Goal: Information Seeking & Learning: Find specific fact

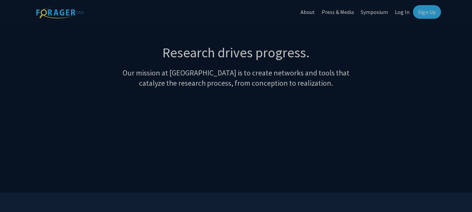
scroll to position [341, 0]
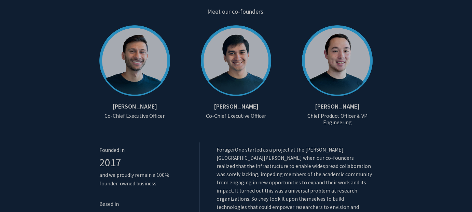
click at [244, 117] on h6 "Co-Chief Executive Officer" at bounding box center [236, 116] width 84 height 6
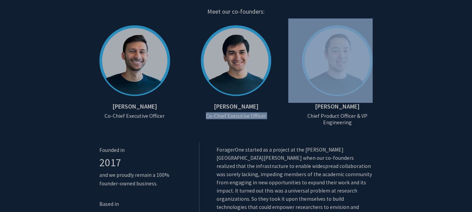
click at [244, 117] on h6 "Co-Chief Executive Officer" at bounding box center [236, 116] width 84 height 6
copy h6 "Co-Chief Executive Officer"
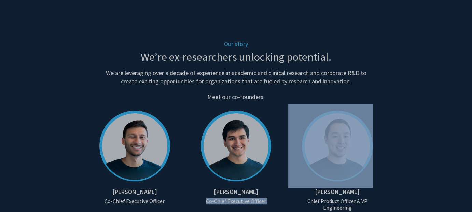
scroll to position [306, 0]
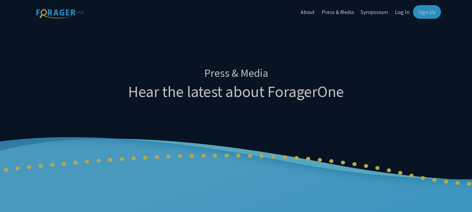
scroll to position [657, 0]
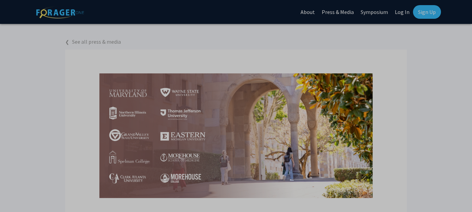
scroll to position [725, 0]
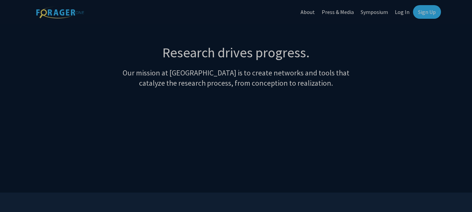
scroll to position [341, 0]
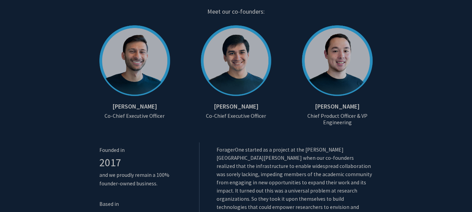
click at [142, 118] on h6 "Co-Chief Executive Officer" at bounding box center [134, 116] width 71 height 6
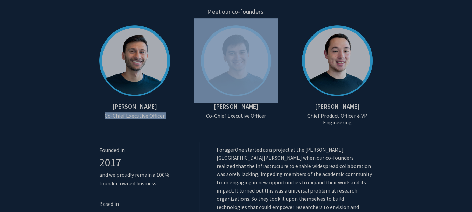
click at [142, 118] on h6 "Co-Chief Executive Officer" at bounding box center [134, 116] width 71 height 6
copy h6 "Co-Chief Executive Officer"
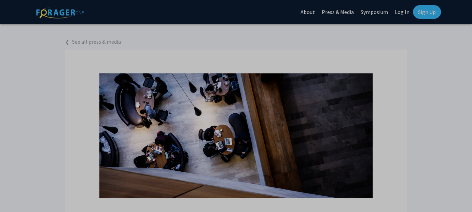
scroll to position [407, 0]
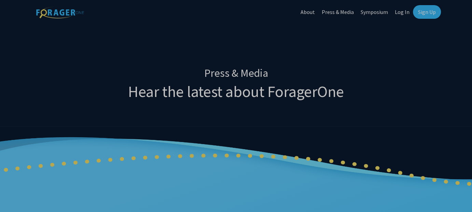
scroll to position [657, 0]
